Goal: Information Seeking & Learning: Learn about a topic

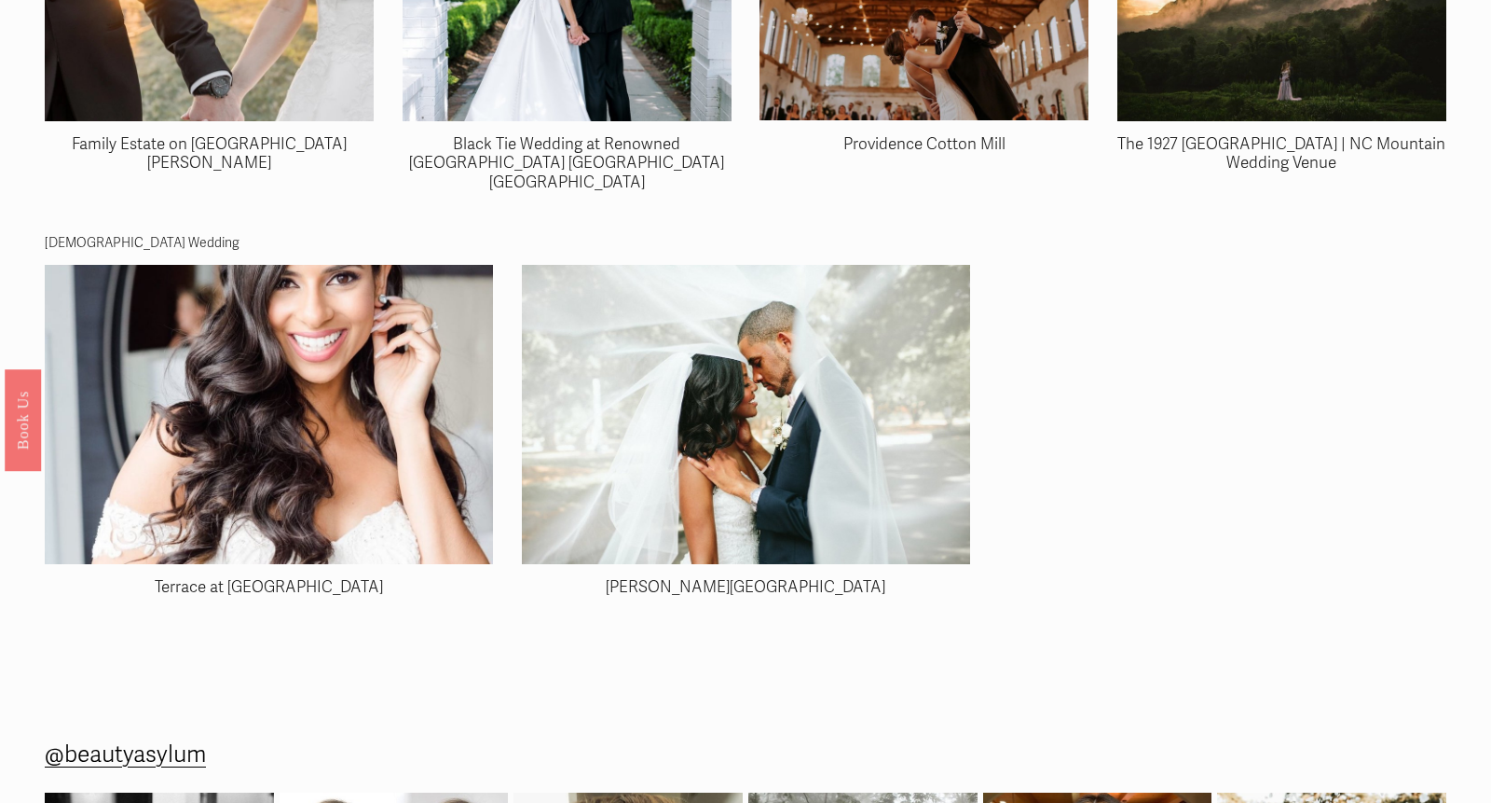
scroll to position [6010, 0]
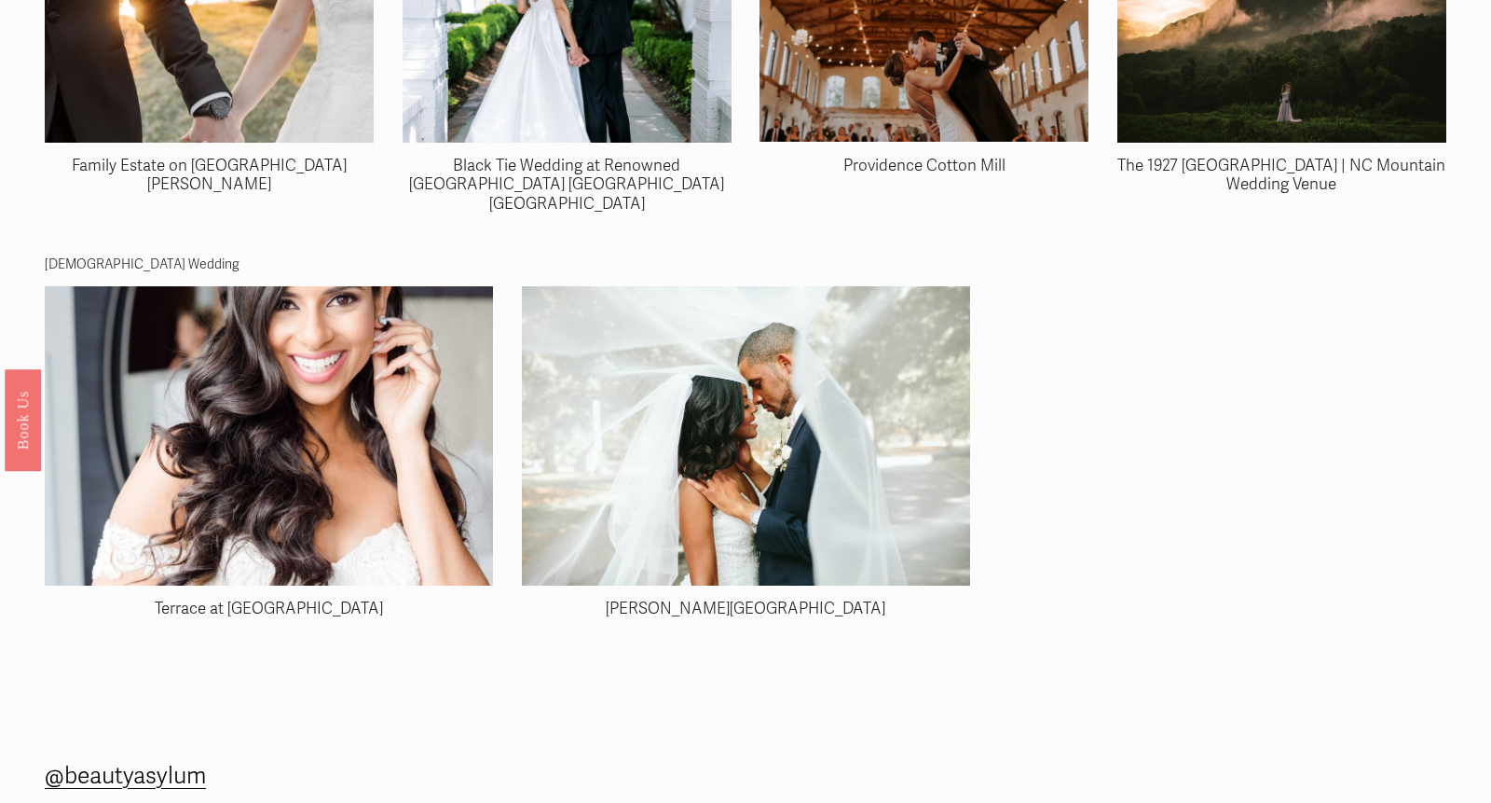
click at [766, 438] on img at bounding box center [746, 435] width 448 height 299
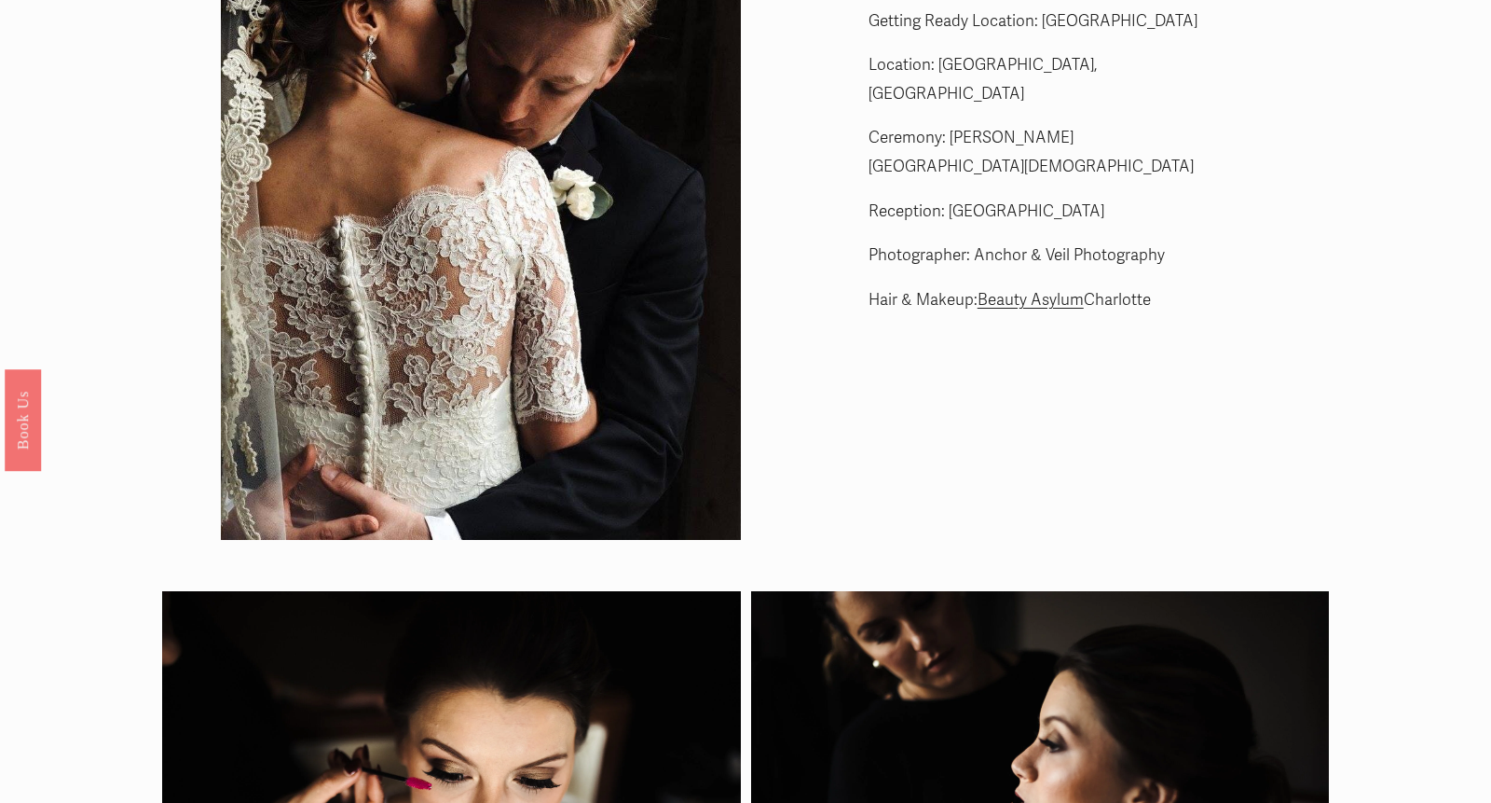
scroll to position [0, 0]
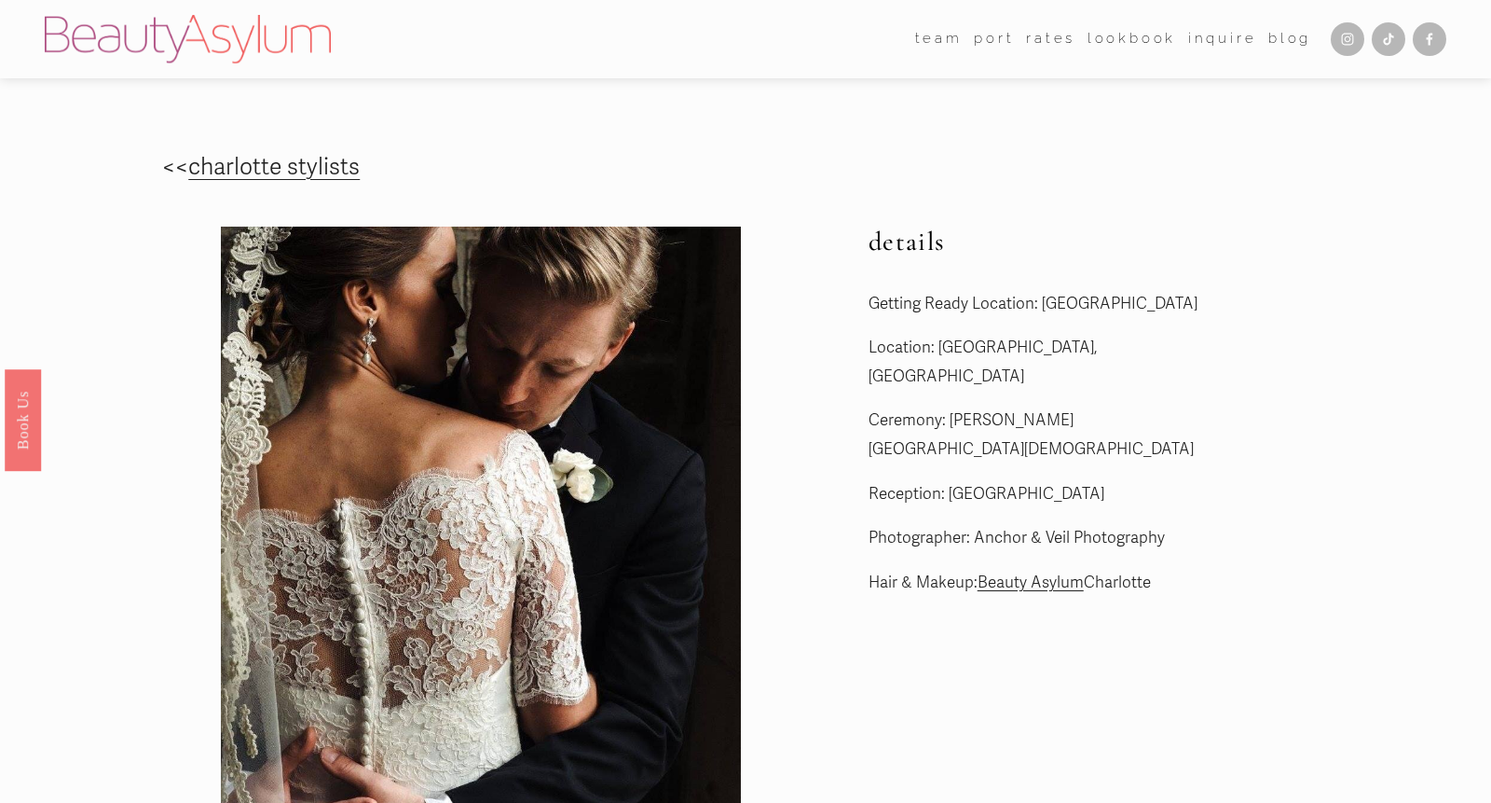
click at [1056, 38] on link "Rates" at bounding box center [1050, 39] width 49 height 28
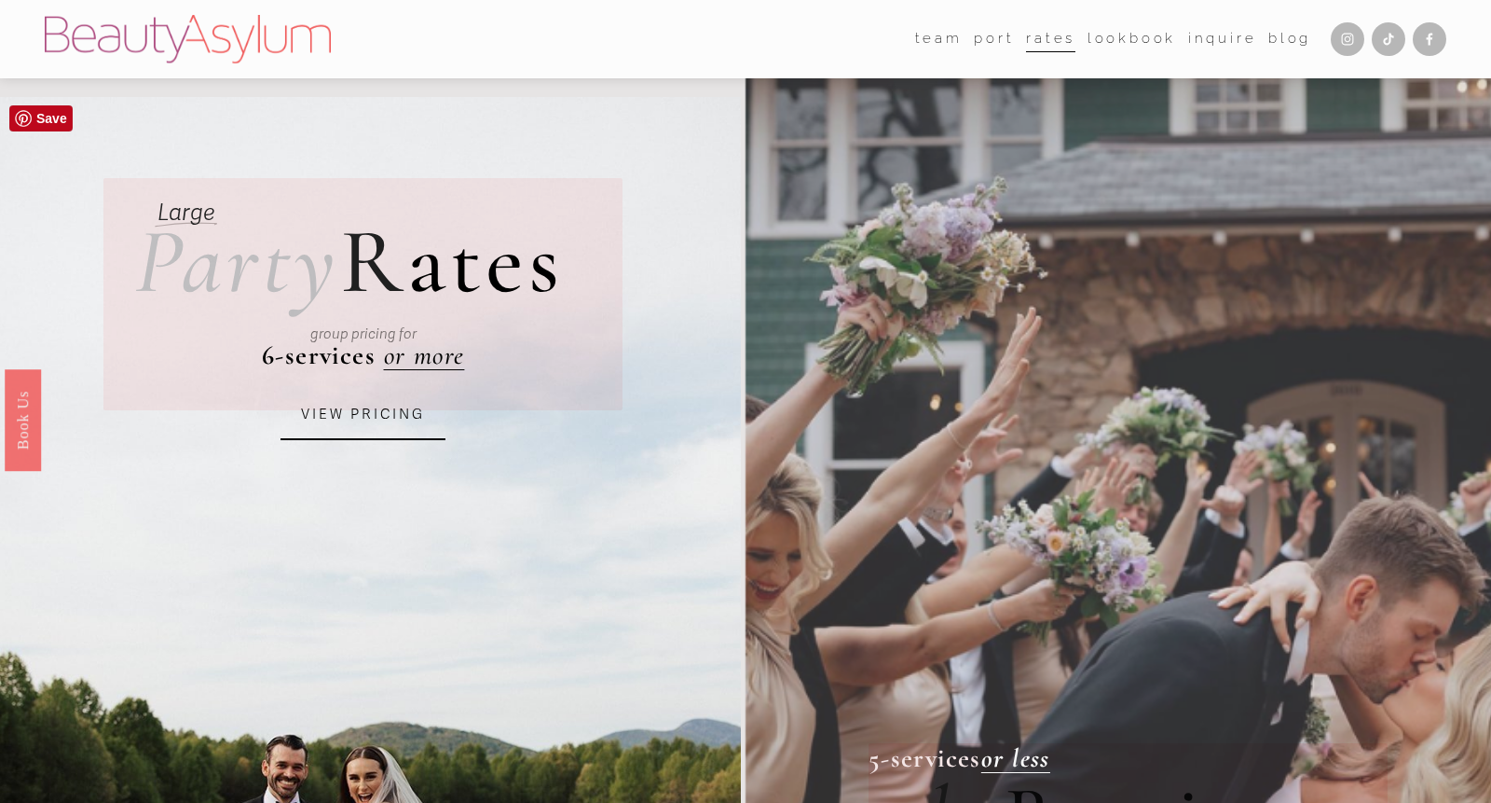
click at [390, 420] on link "VIEW PRICING" at bounding box center [363, 415] width 165 height 50
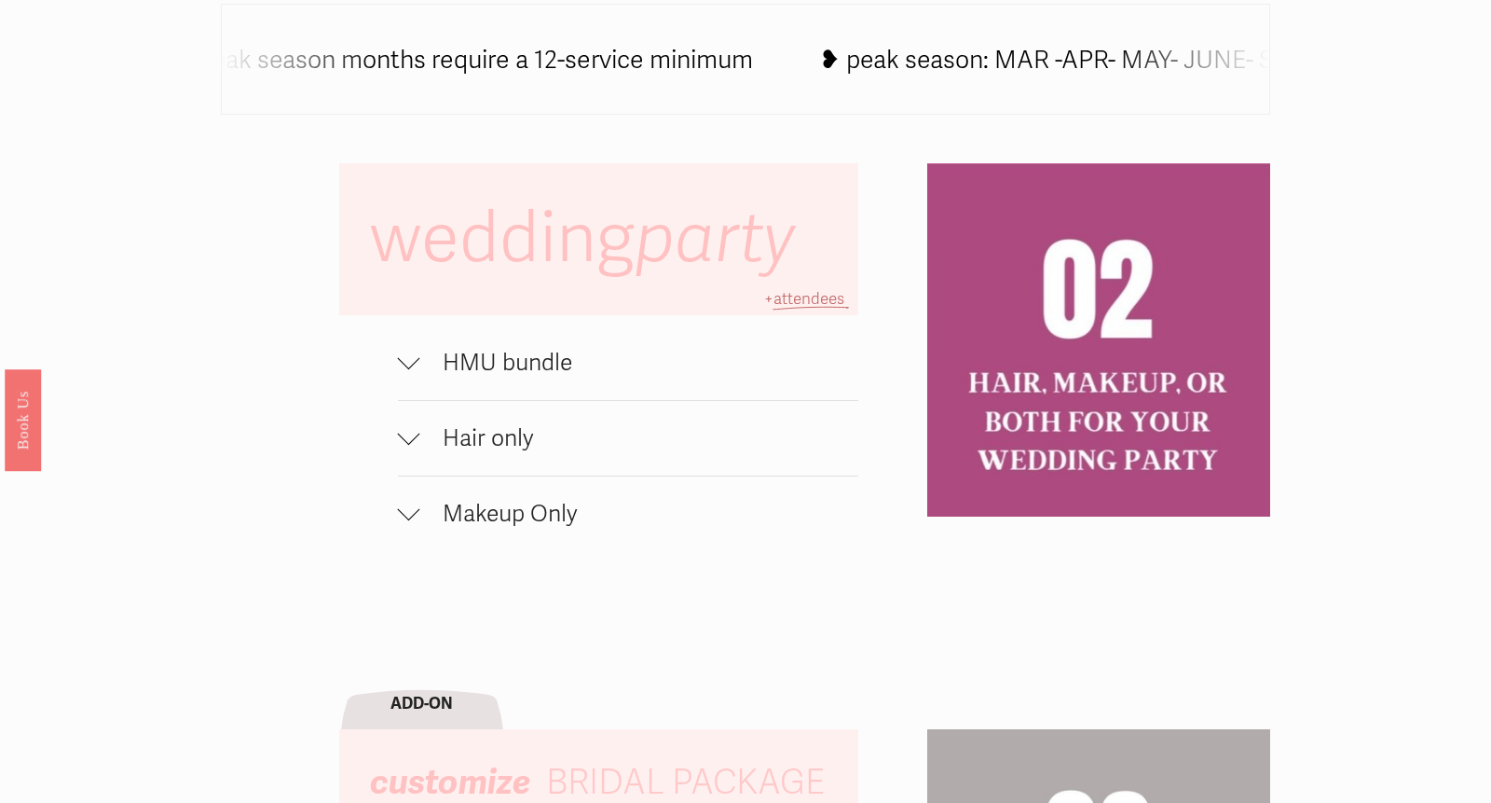
scroll to position [1197, 0]
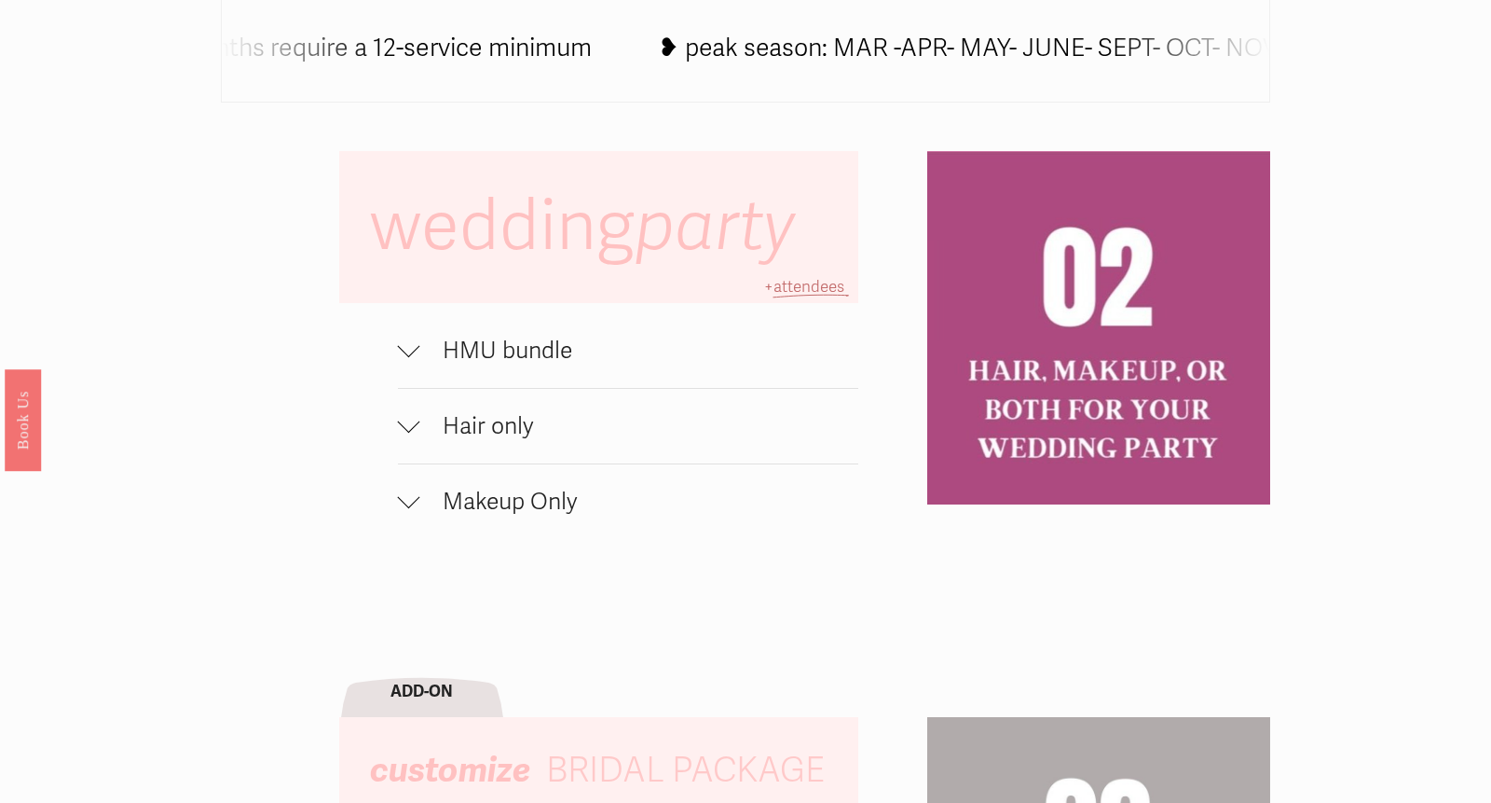
click at [410, 350] on div at bounding box center [409, 347] width 22 height 22
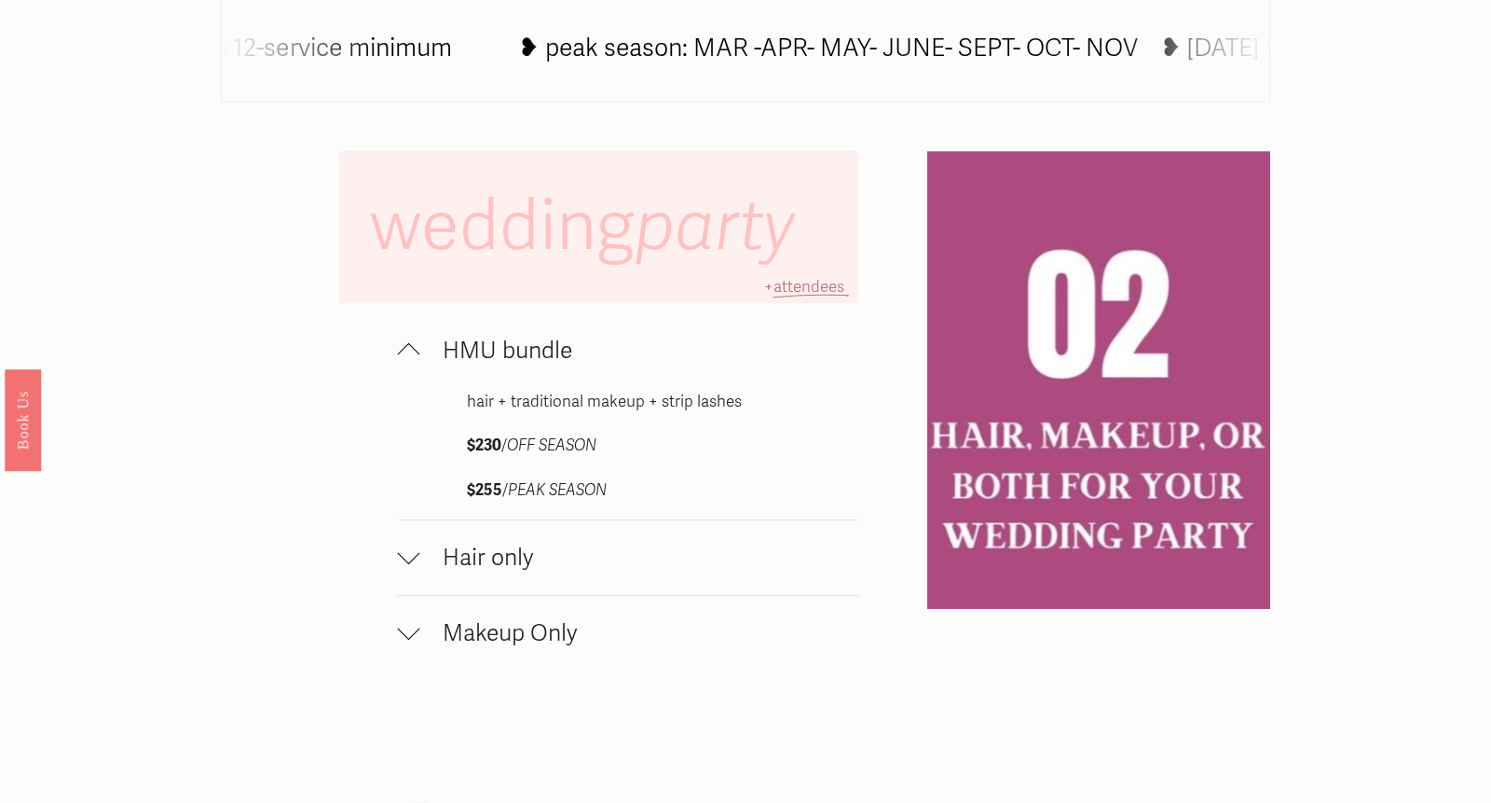
click at [416, 561] on div at bounding box center [409, 557] width 22 height 22
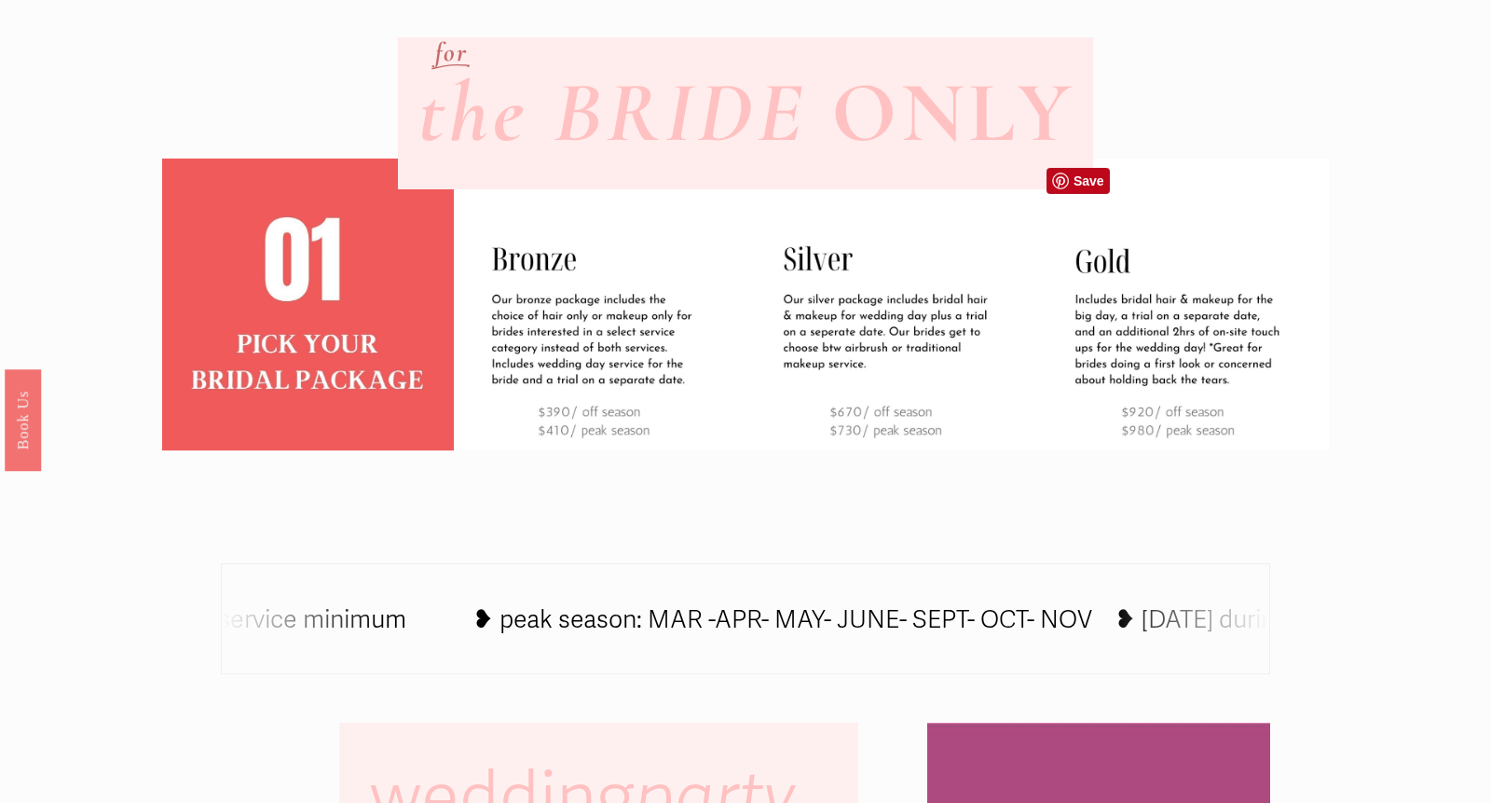
scroll to position [0, 0]
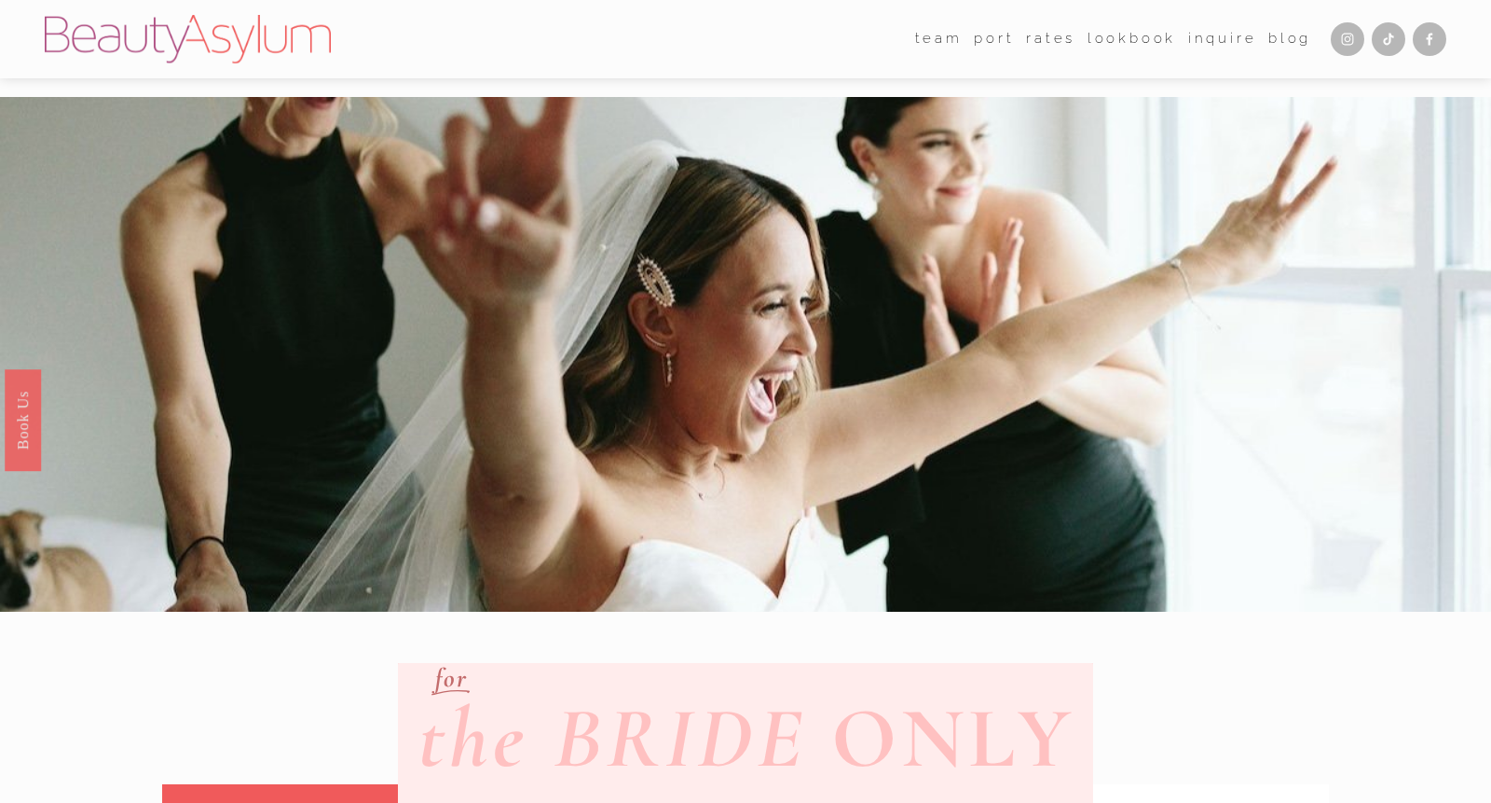
click at [1131, 38] on link "Lookbook" at bounding box center [1132, 39] width 89 height 28
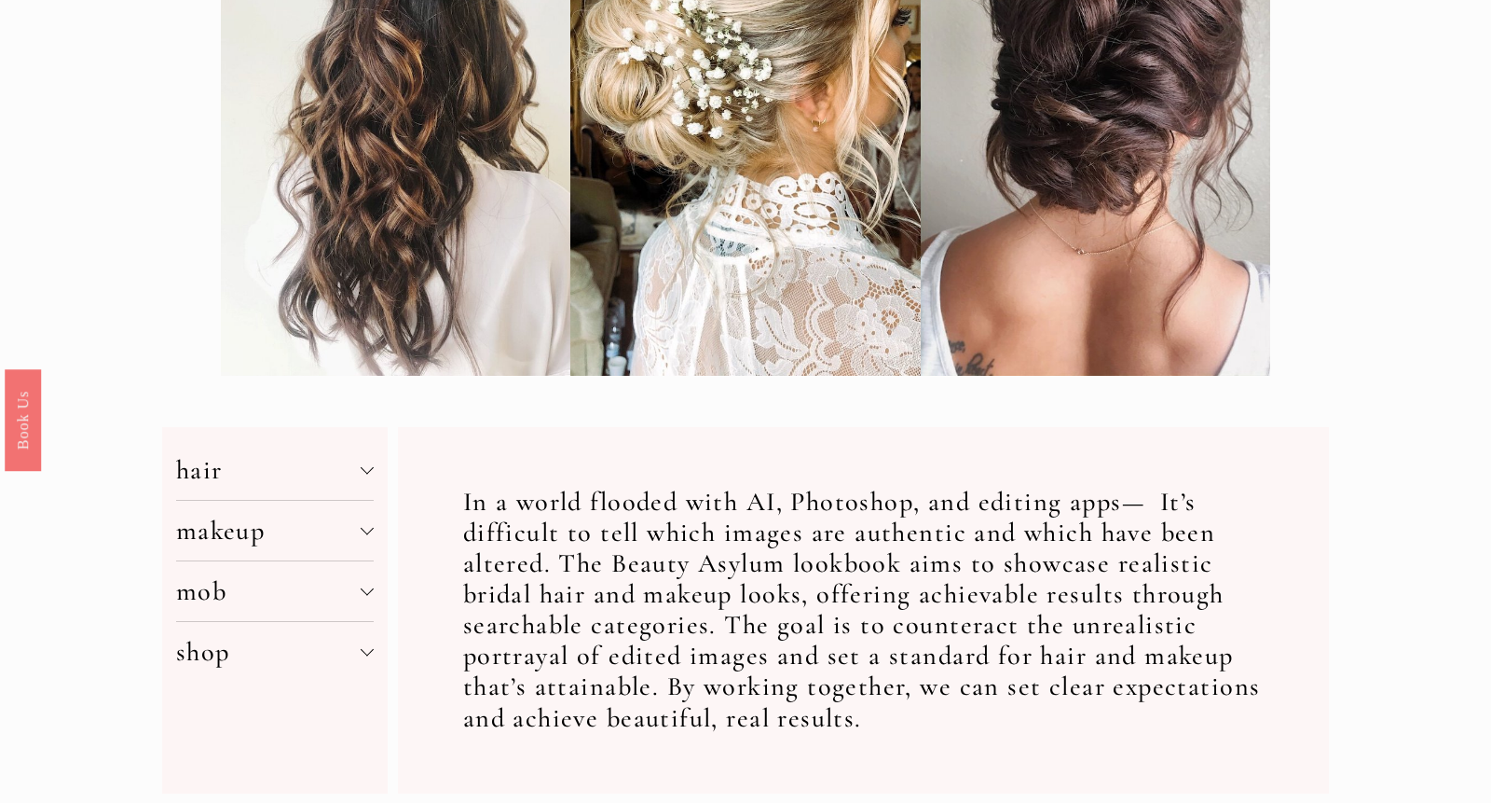
scroll to position [406, 0]
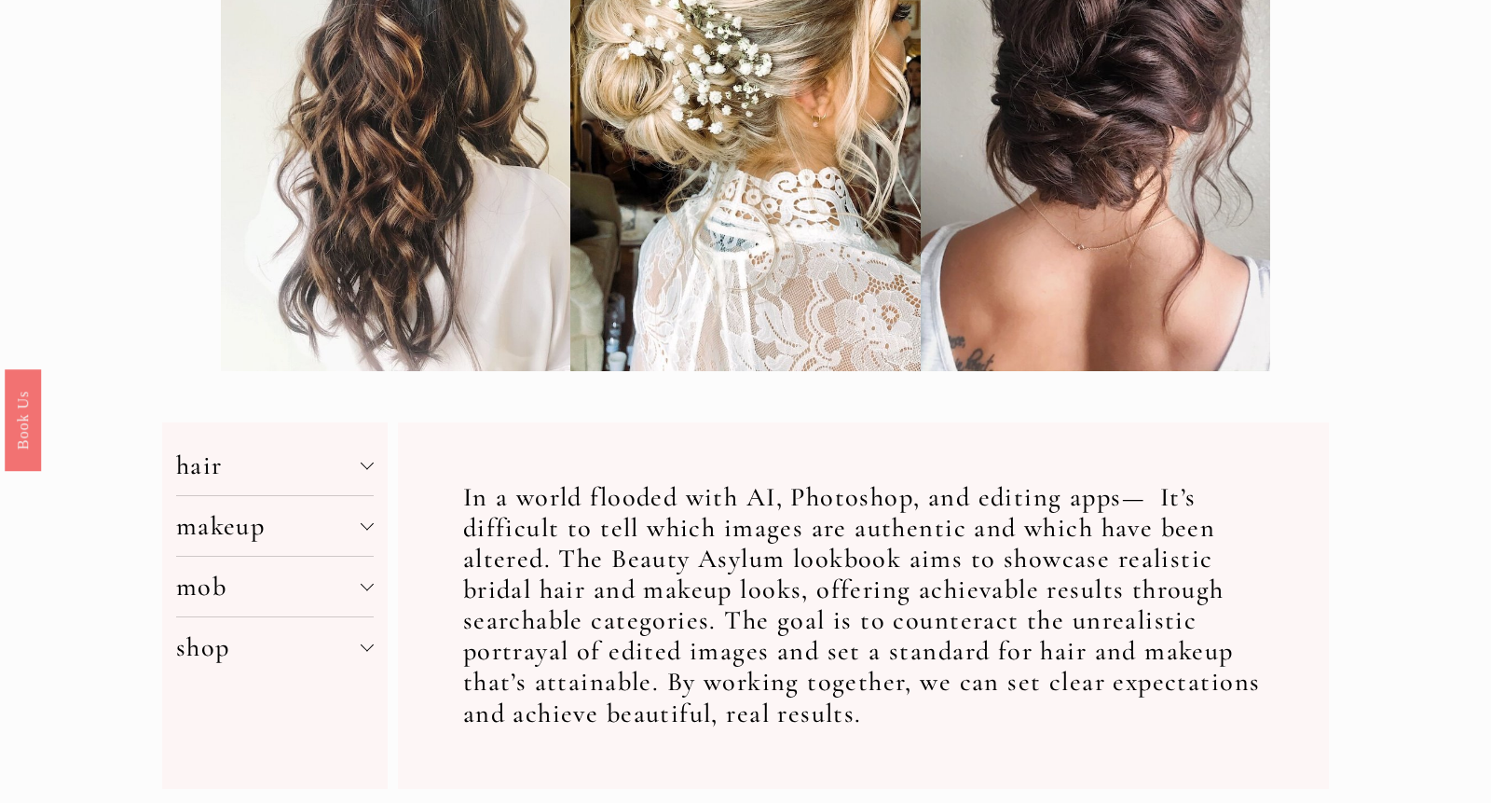
click at [368, 460] on div at bounding box center [367, 463] width 13 height 13
click at [213, 555] on link "density" at bounding box center [201, 553] width 51 height 20
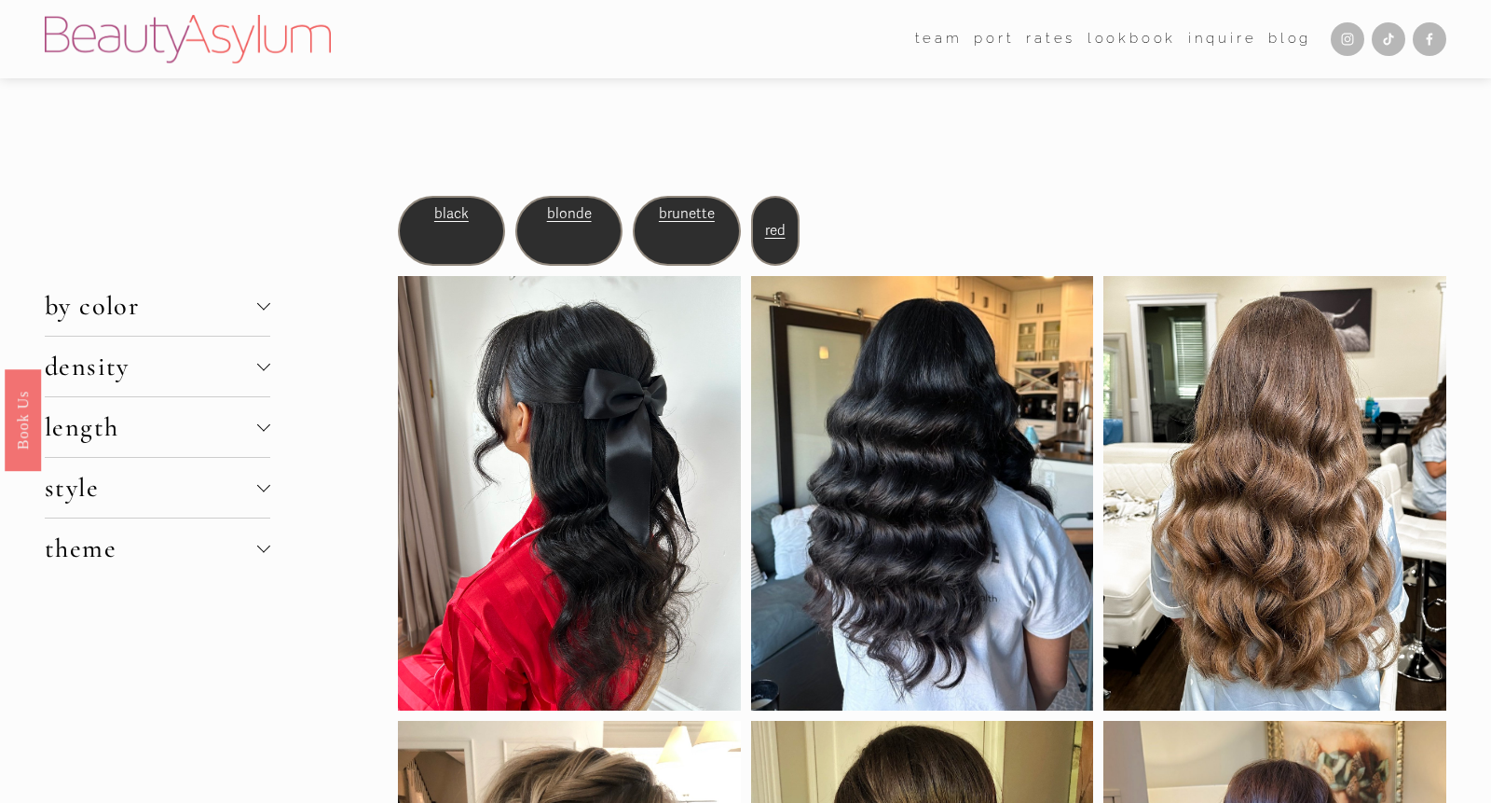
click at [258, 304] on div at bounding box center [262, 303] width 13 height 13
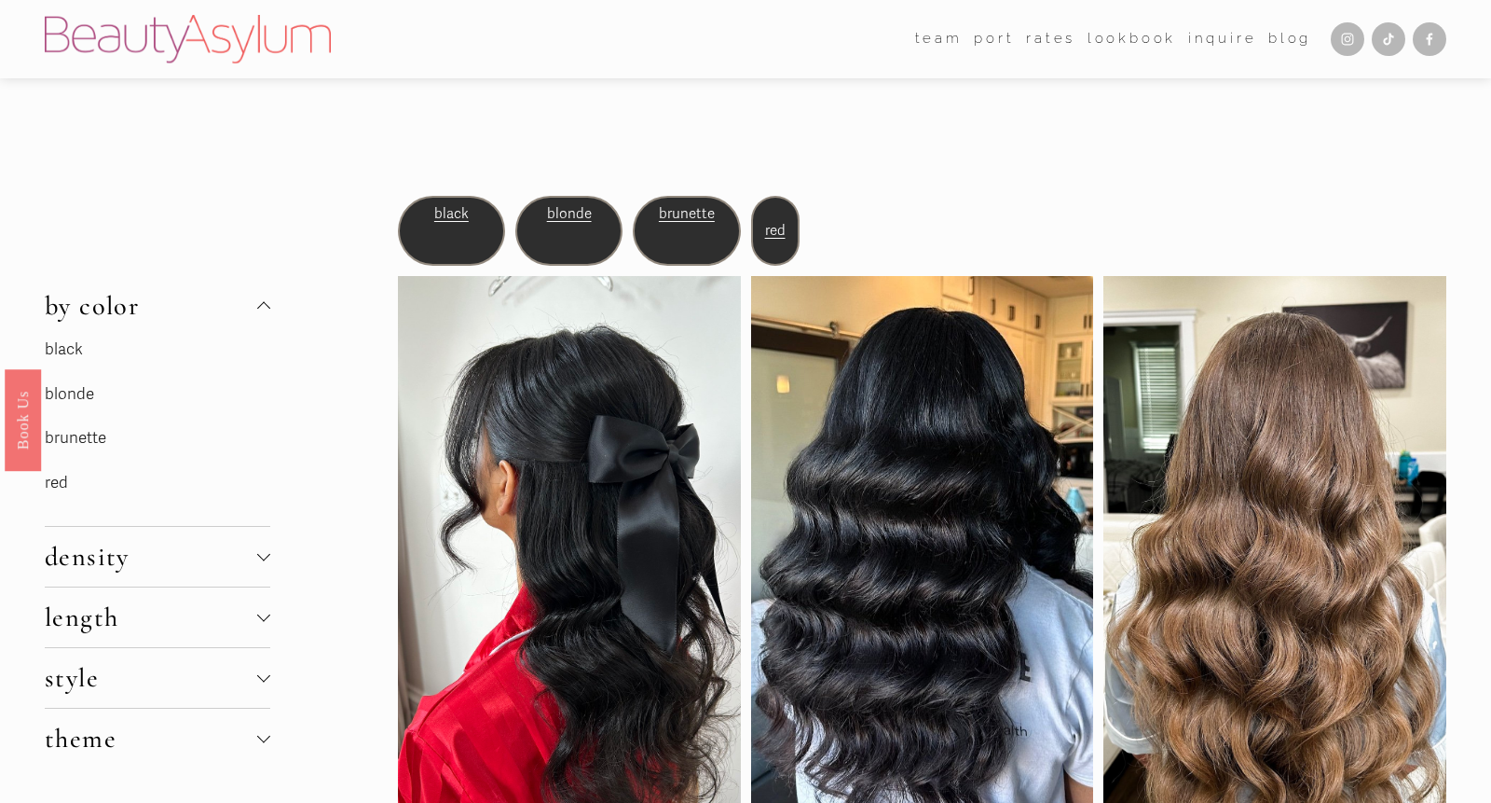
click at [144, 440] on p "brunette" at bounding box center [158, 438] width 226 height 29
click at [70, 437] on link "brunette" at bounding box center [76, 438] width 62 height 20
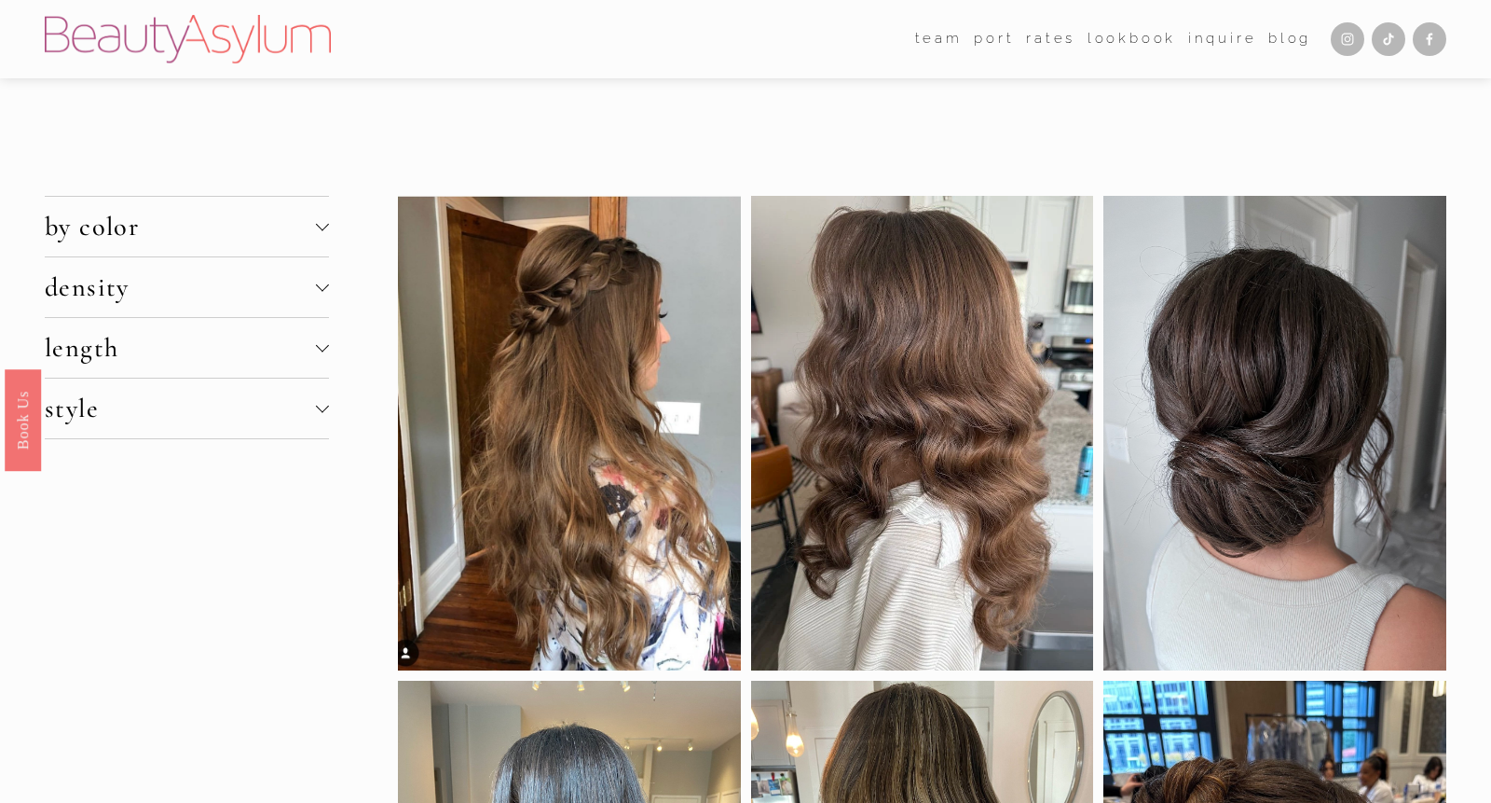
click at [309, 283] on span "density" at bounding box center [180, 287] width 271 height 32
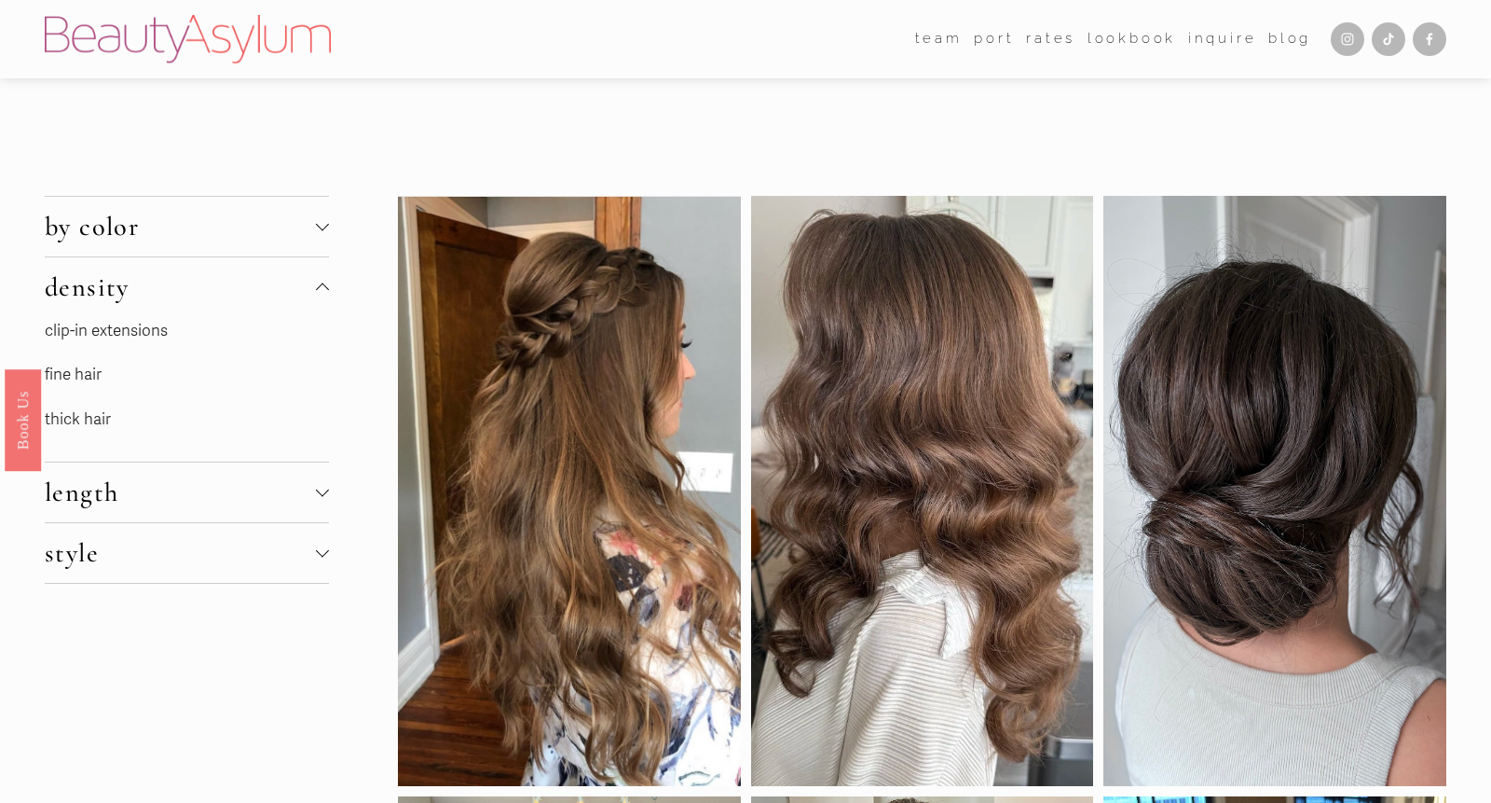
click at [89, 418] on link "thick hair" at bounding box center [78, 419] width 66 height 20
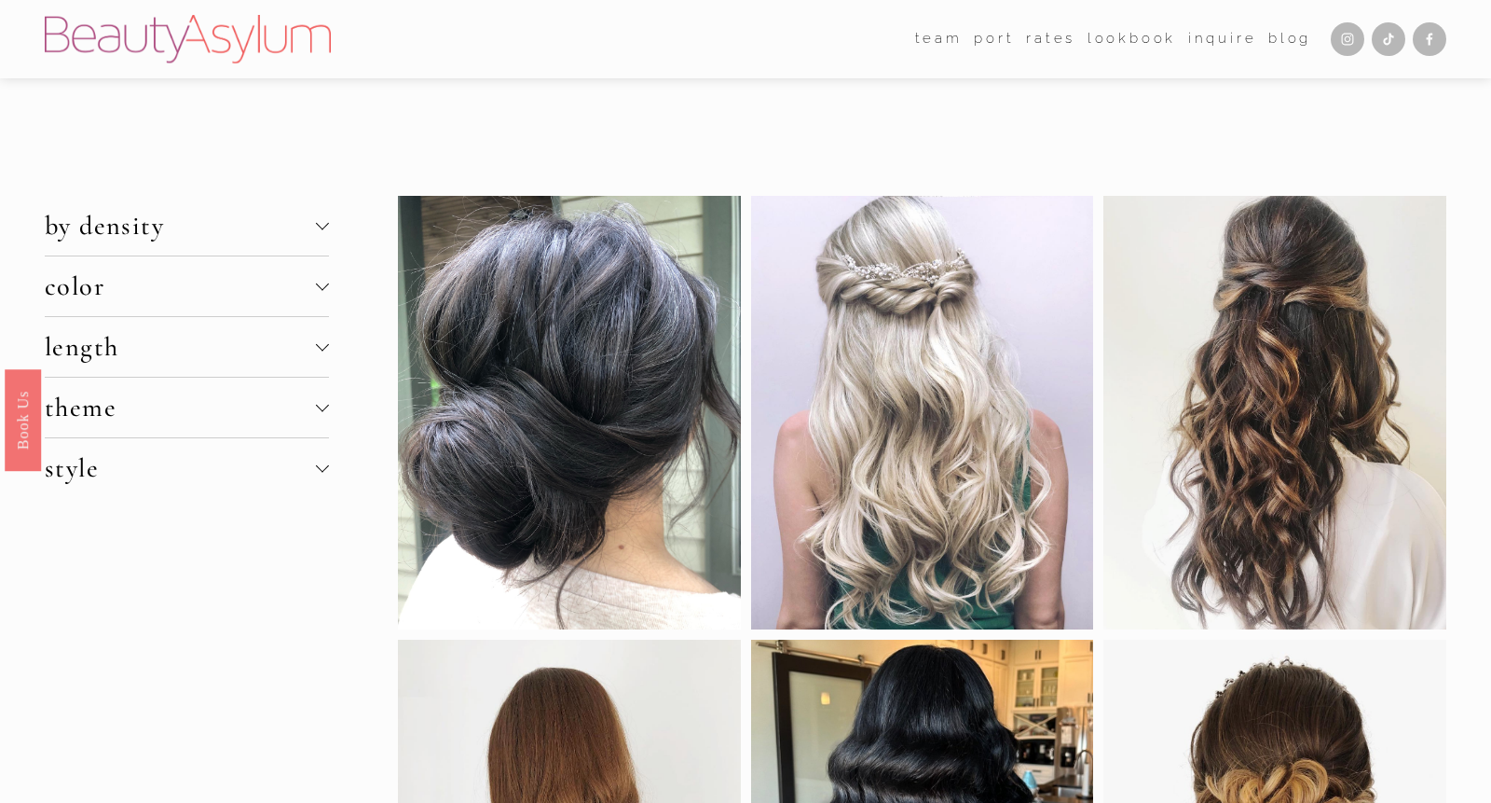
click at [322, 469] on div at bounding box center [322, 465] width 13 height 13
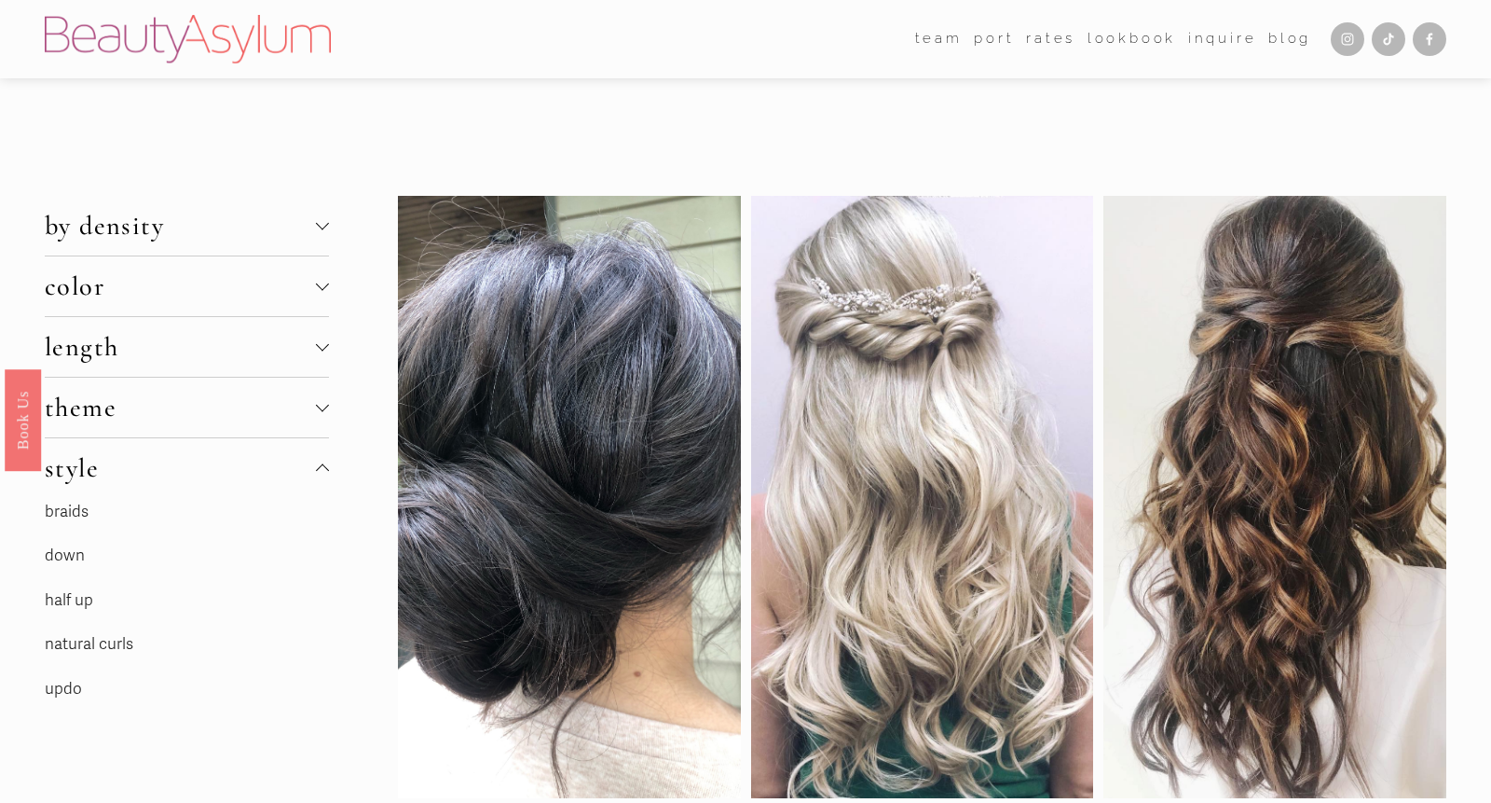
click at [62, 688] on link "updo" at bounding box center [63, 689] width 37 height 20
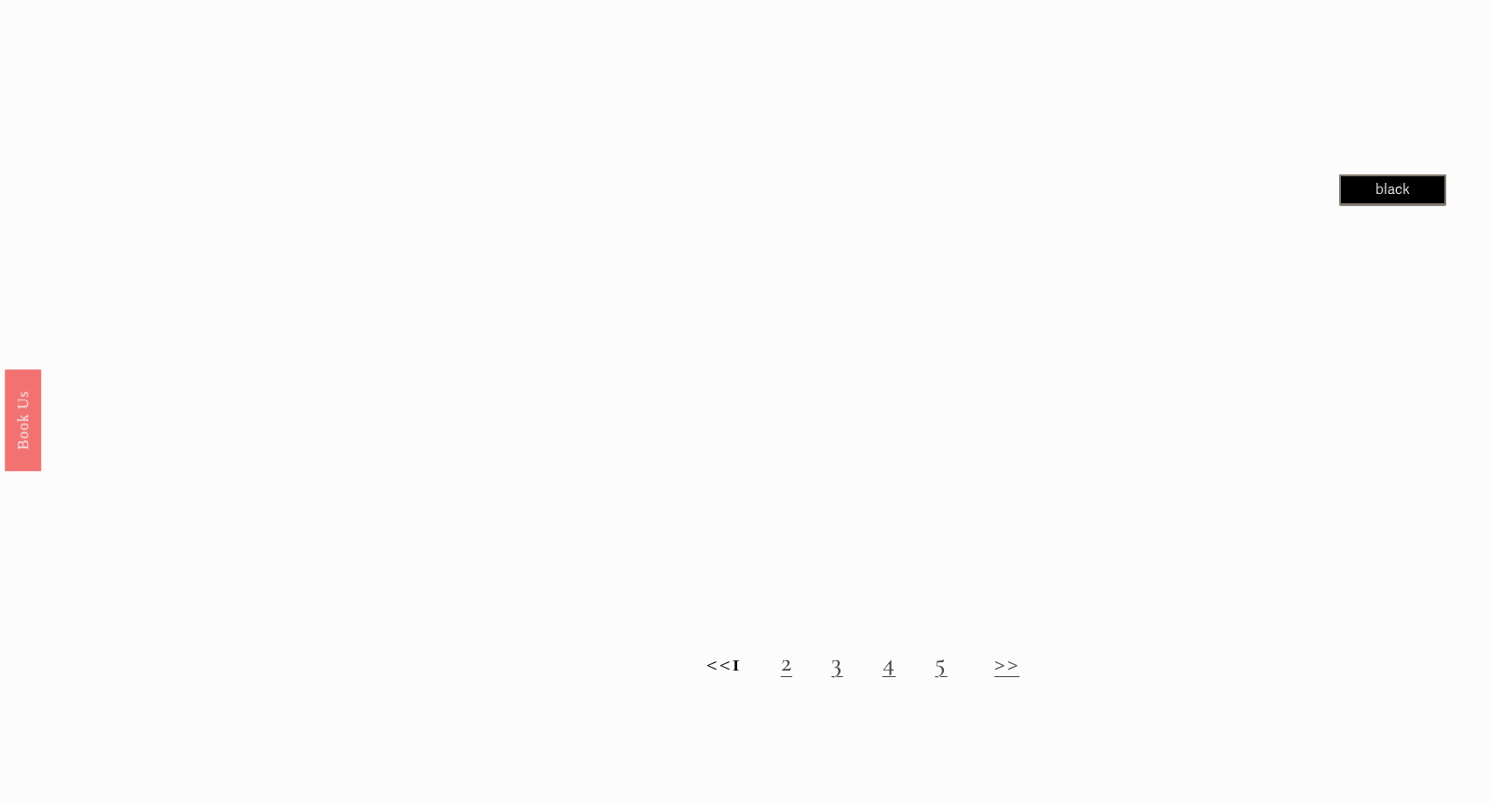
scroll to position [1758, 0]
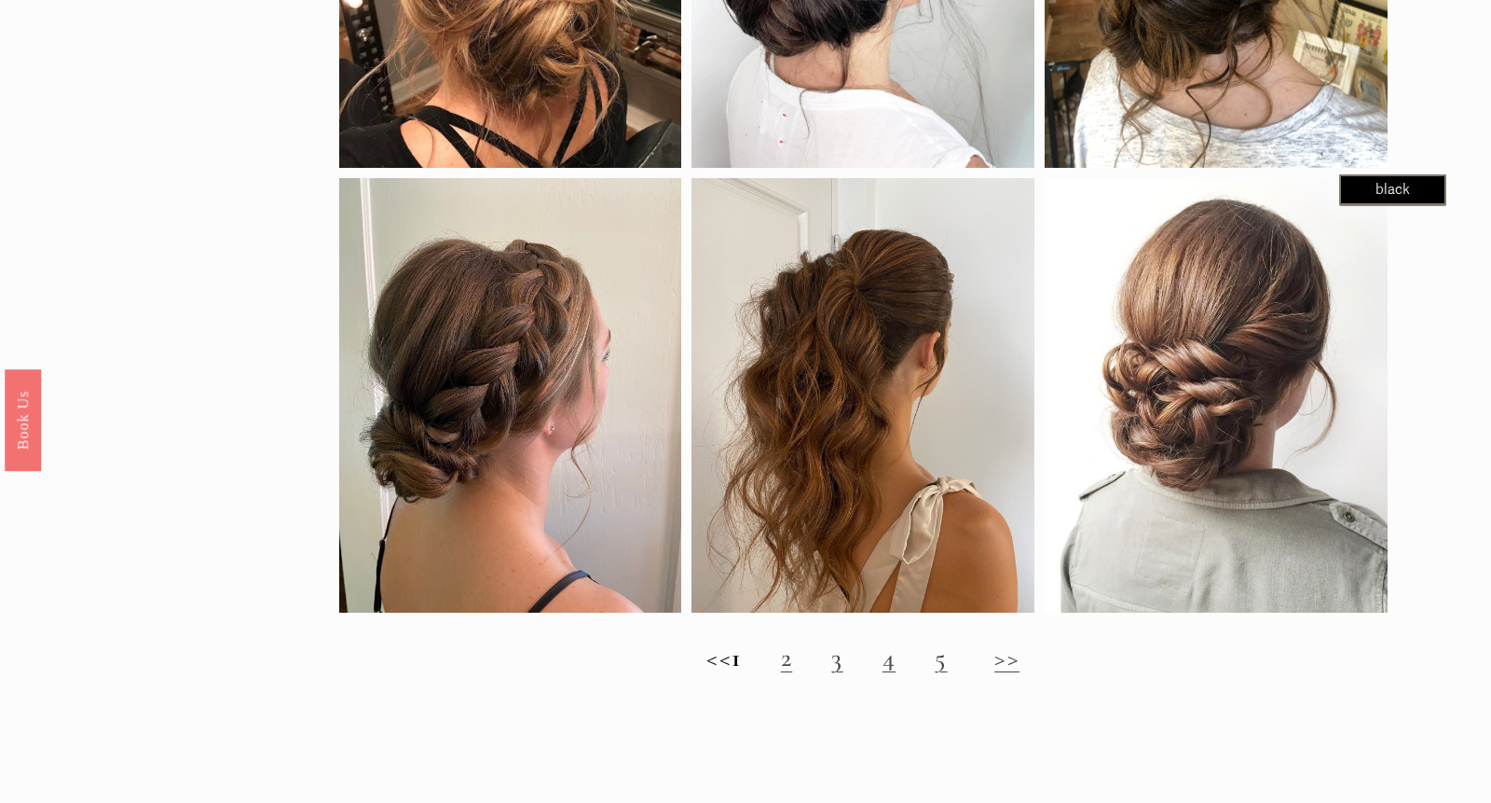
click at [803, 667] on h2 "<< 1 2 3 4 5 >>" at bounding box center [863, 657] width 1049 height 31
click at [792, 659] on link "2" at bounding box center [786, 657] width 11 height 32
